Goal: Task Accomplishment & Management: Use online tool/utility

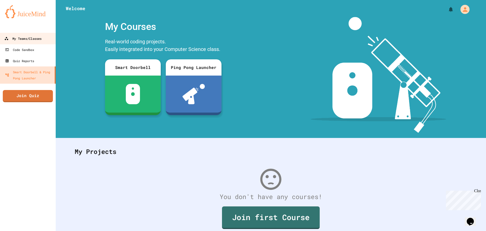
click at [34, 39] on div "My Teams/Classes" at bounding box center [22, 38] width 37 height 6
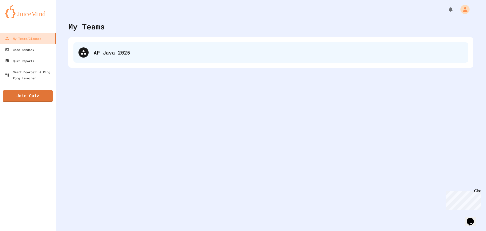
click at [93, 51] on div "AP Java 2025" at bounding box center [270, 52] width 395 height 20
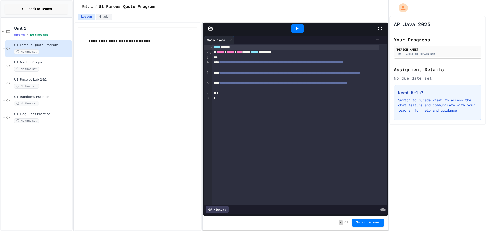
click at [33, 13] on button "Back to Teams" at bounding box center [37, 9] width 64 height 11
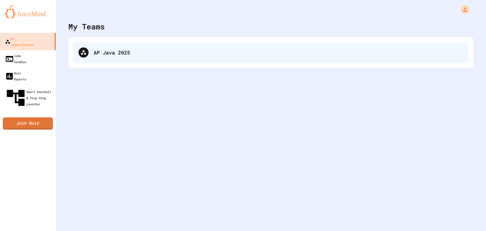
click at [100, 60] on div "AP Java 2025" at bounding box center [270, 52] width 395 height 20
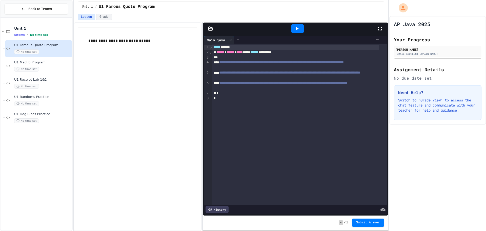
click at [61, 140] on div "Unit 1 5 items • No time set U1 Famous Quote Program No time set U1 Madlib Prog…" at bounding box center [37, 124] width 72 height 209
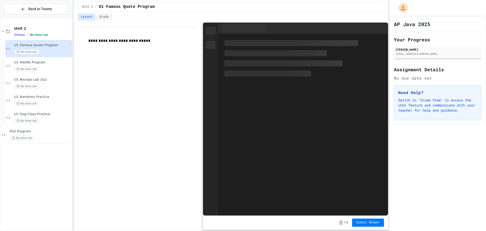
click at [50, 138] on div "No time set" at bounding box center [41, 138] width 62 height 5
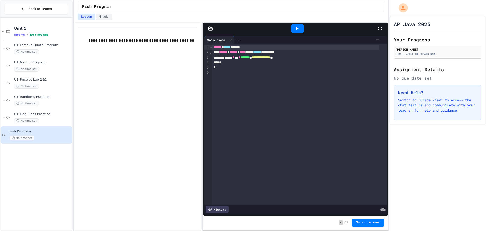
click at [208, 27] on div at bounding box center [210, 28] width 15 height 5
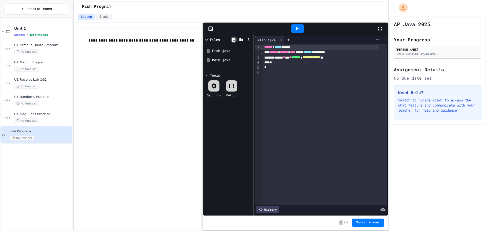
click at [233, 40] on icon at bounding box center [234, 40] width 3 height 4
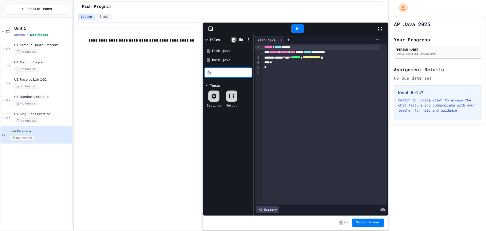
click at [233, 41] on icon at bounding box center [234, 40] width 3 height 4
click at [267, 72] on div at bounding box center [325, 72] width 124 height 5
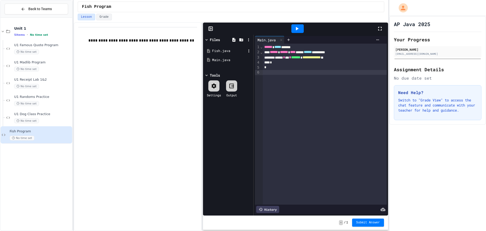
click at [228, 51] on div "Fish.java" at bounding box center [229, 50] width 34 height 5
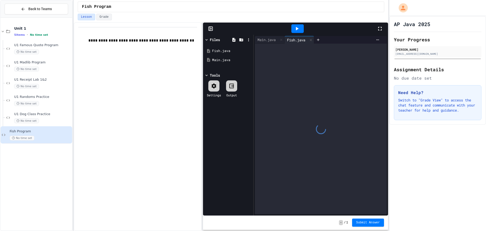
click at [212, 29] on icon at bounding box center [210, 28] width 5 height 5
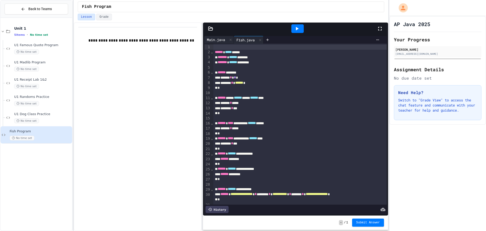
click at [217, 40] on div "Main.java" at bounding box center [215, 39] width 23 height 5
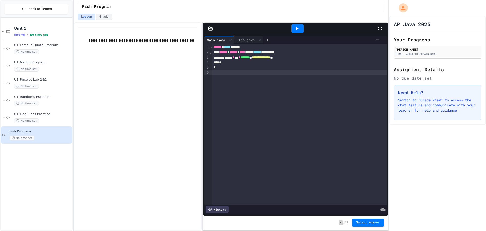
click at [309, 63] on div "*" at bounding box center [295, 62] width 167 height 5
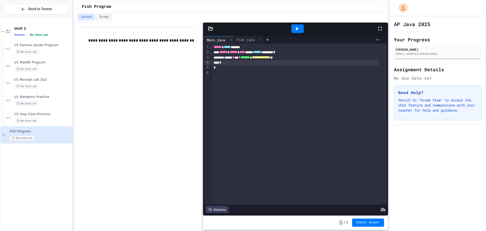
click at [309, 57] on div "**********" at bounding box center [295, 57] width 167 height 5
click at [250, 39] on div "Fish.java" at bounding box center [245, 39] width 23 height 5
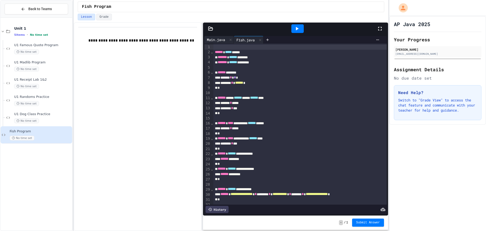
click at [220, 38] on div "Main.java" at bounding box center [215, 39] width 23 height 5
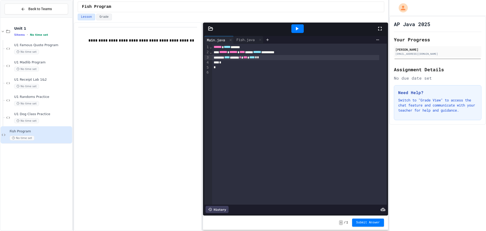
click at [257, 58] on span "*" at bounding box center [256, 57] width 2 height 4
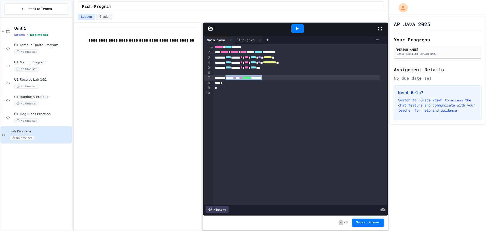
copy div "* *** * ******* ********"
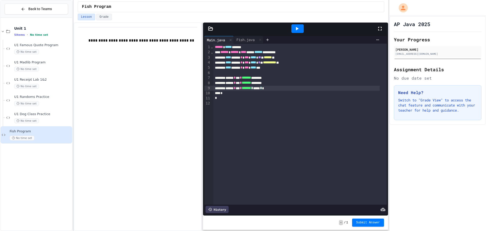
click at [291, 87] on div "****** * *** * ******* * ***** * *" at bounding box center [297, 88] width 166 height 5
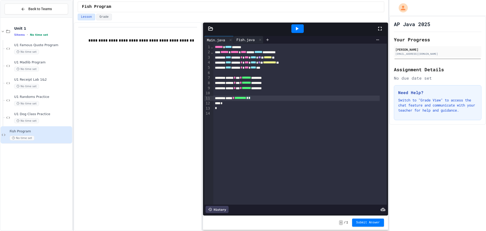
click at [250, 37] on div "Fish.java" at bounding box center [245, 39] width 23 height 5
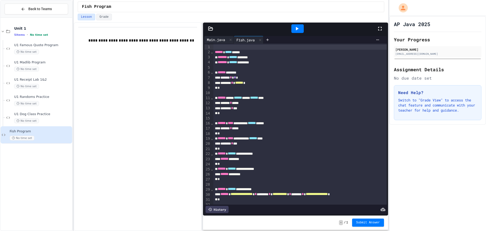
click at [221, 38] on div "Main.java" at bounding box center [215, 39] width 23 height 5
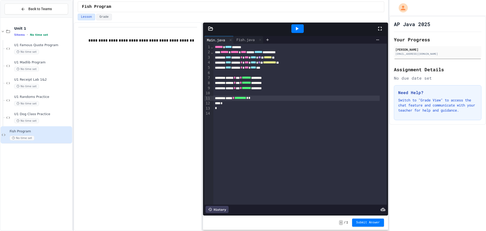
click at [249, 99] on span "*" at bounding box center [248, 98] width 2 height 4
click at [268, 98] on div "***** * ********* * * *" at bounding box center [297, 98] width 166 height 5
click at [351, 103] on div "**********" at bounding box center [297, 103] width 166 height 5
click at [244, 41] on div "Fish.java" at bounding box center [245, 39] width 23 height 5
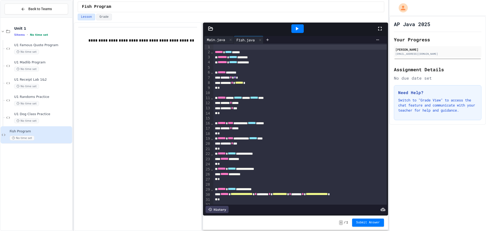
click at [221, 40] on div "Main.java" at bounding box center [215, 39] width 23 height 5
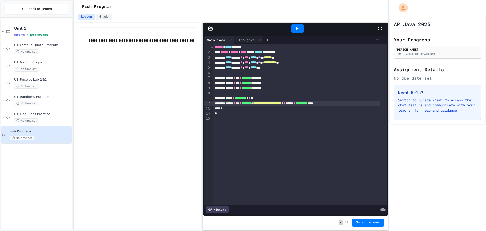
click at [362, 103] on div "**********" at bounding box center [297, 103] width 166 height 5
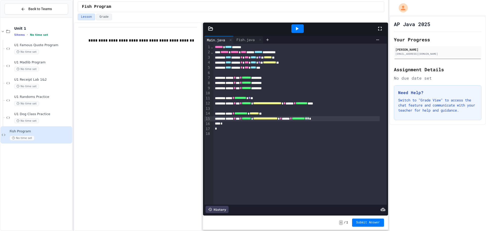
click at [356, 120] on div "**********" at bounding box center [297, 118] width 166 height 5
click at [250, 38] on div "Fish.java" at bounding box center [245, 39] width 23 height 5
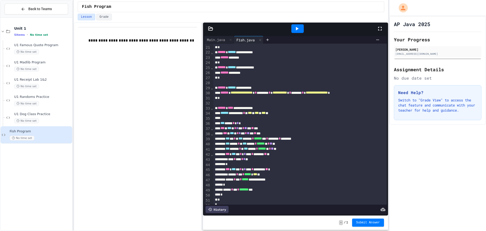
scroll to position [113, 0]
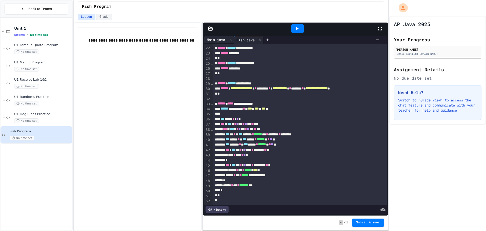
click at [217, 37] on div "Main.java" at bounding box center [215, 39] width 23 height 5
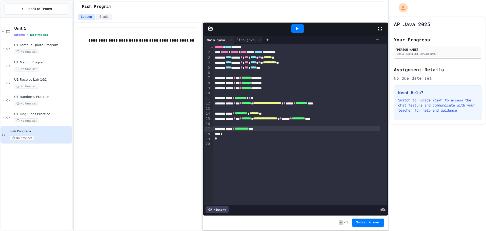
click at [299, 30] on icon at bounding box center [297, 29] width 6 height 6
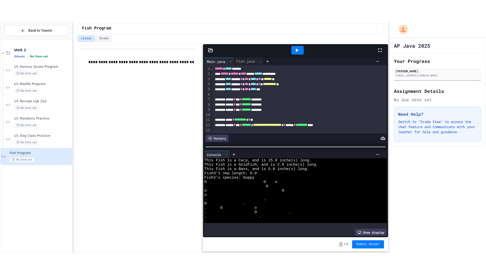
scroll to position [0, 0]
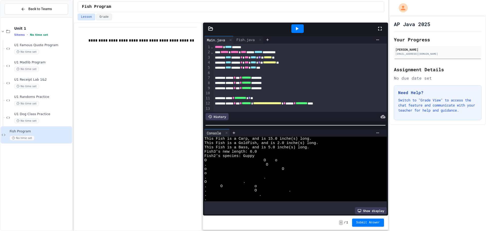
click at [383, 27] on div at bounding box center [382, 29] width 11 height 14
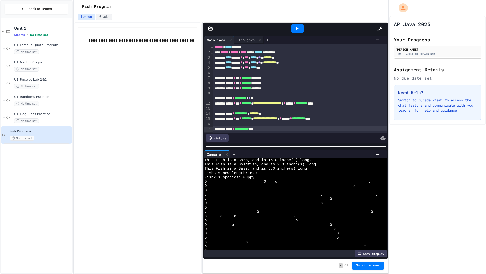
scroll to position [9, 0]
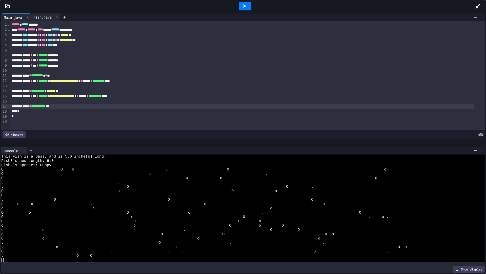
click at [52, 17] on div "Fish.java" at bounding box center [42, 16] width 23 height 5
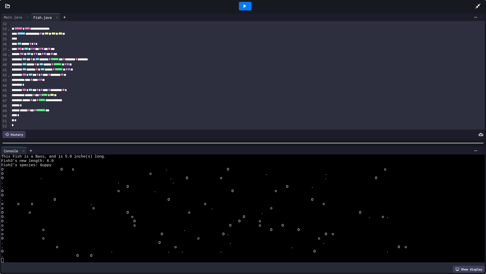
scroll to position [138, 0]
